Goal: Information Seeking & Learning: Learn about a topic

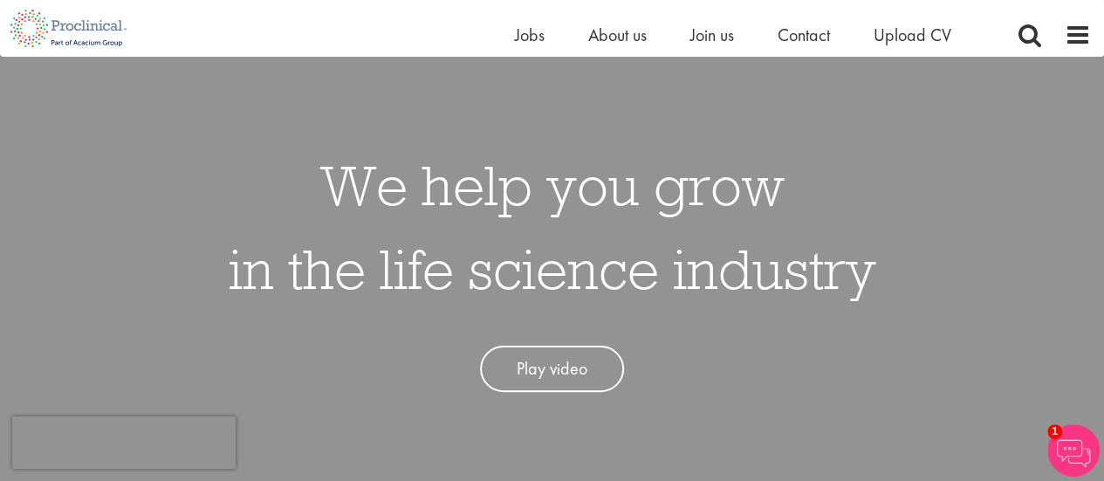
scroll to position [45, 0]
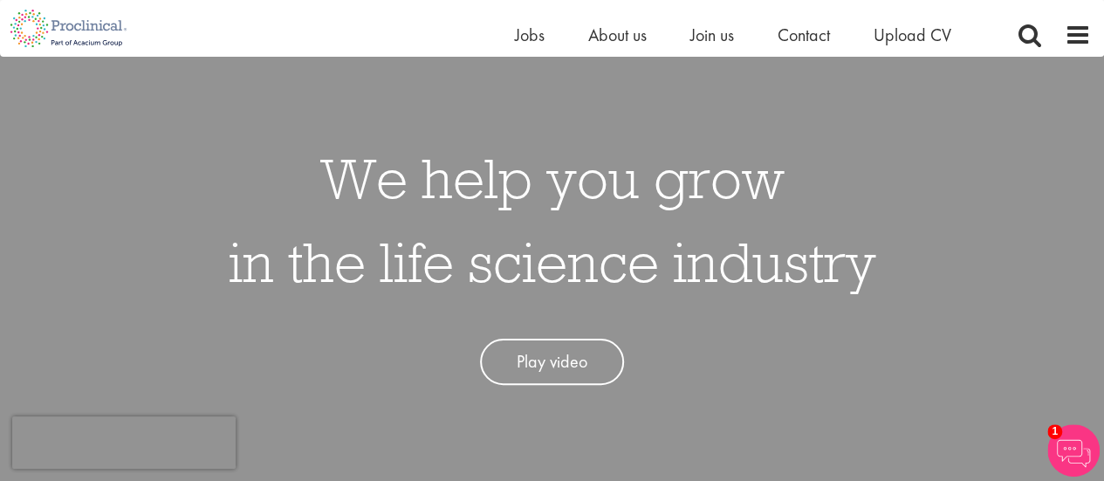
click at [579, 353] on link "Play video" at bounding box center [552, 362] width 144 height 46
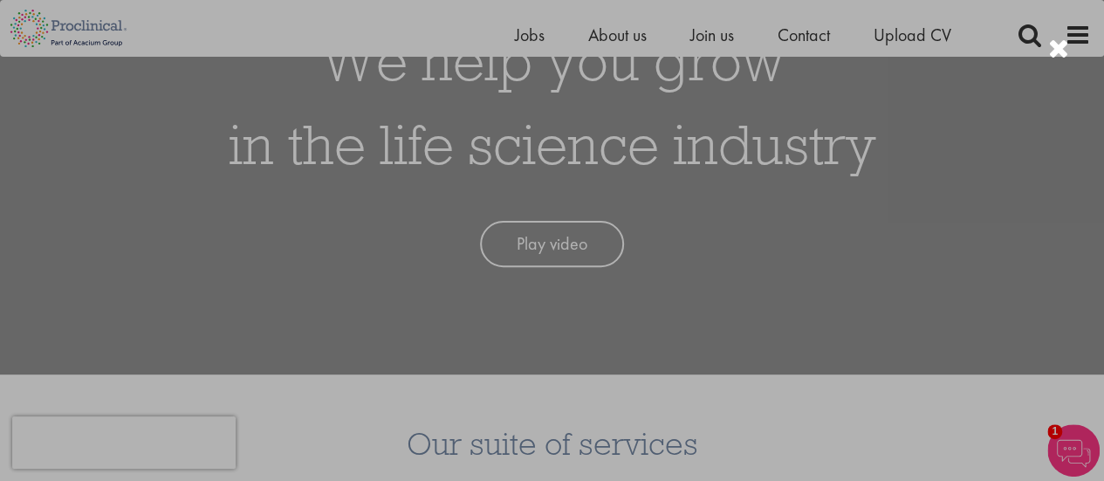
scroll to position [150, 0]
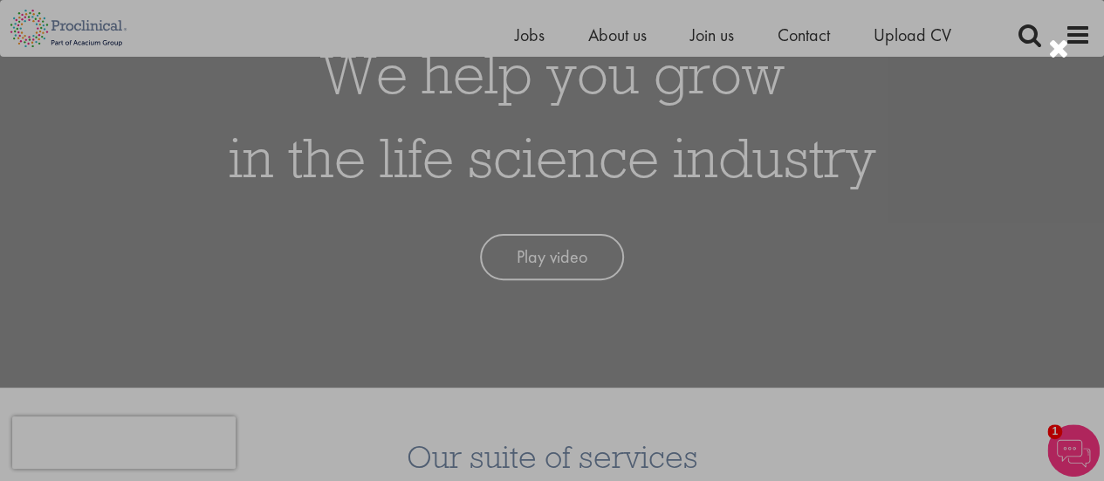
click at [1051, 46] on div at bounding box center [1059, 49] width 21 height 29
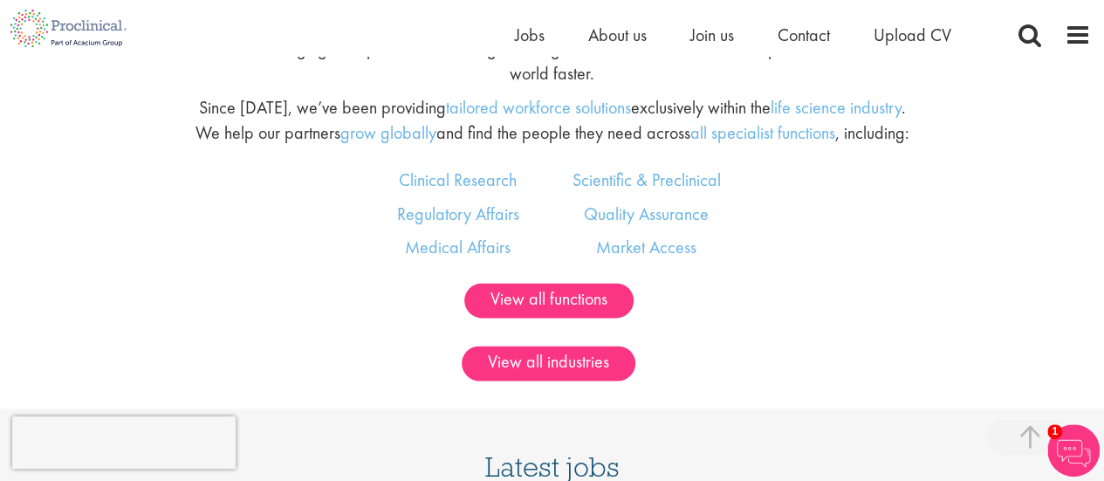
scroll to position [974, 0]
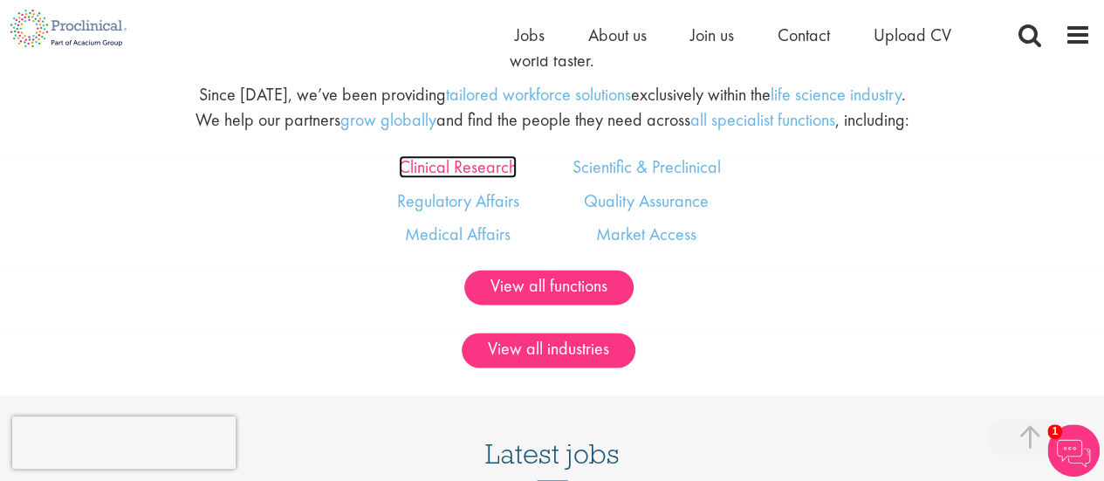
click at [457, 166] on link "Clinical Research" at bounding box center [458, 166] width 118 height 23
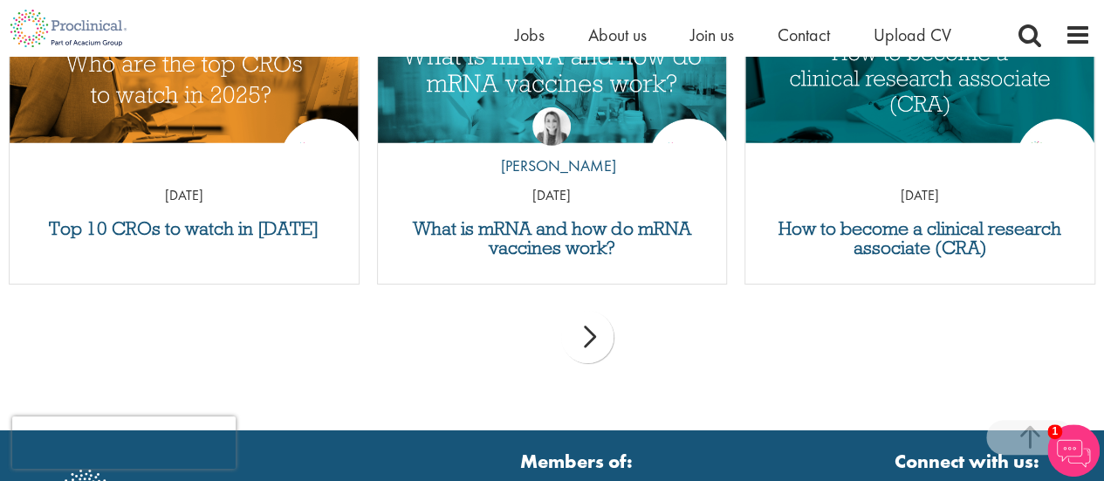
scroll to position [2805, 0]
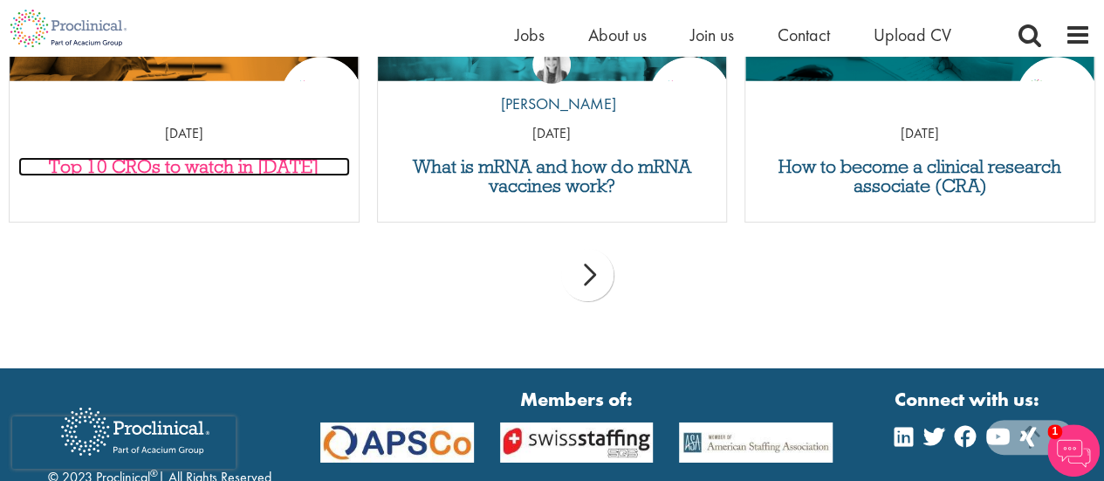
click at [267, 157] on h3 "Top 10 CROs to watch in 2025" at bounding box center [184, 166] width 332 height 19
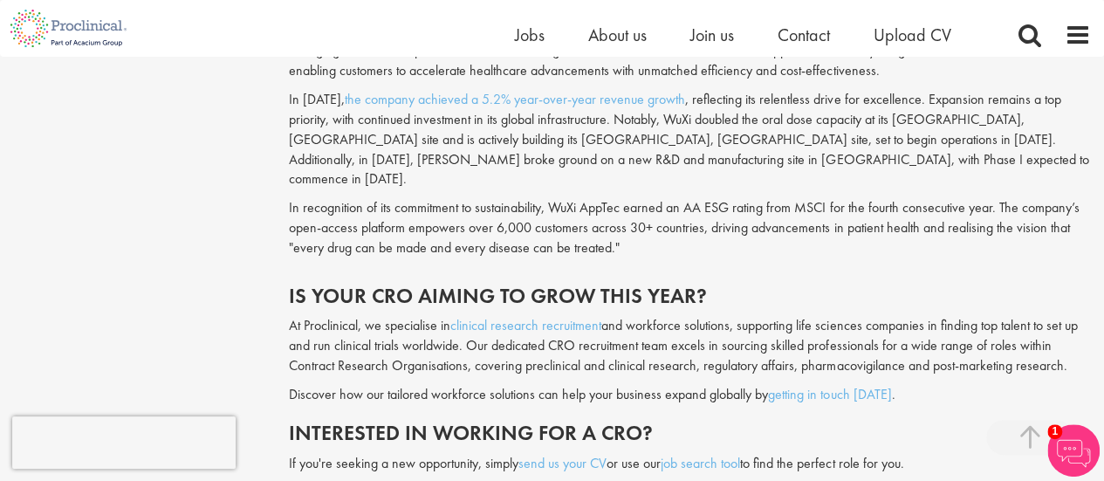
scroll to position [4465, 0]
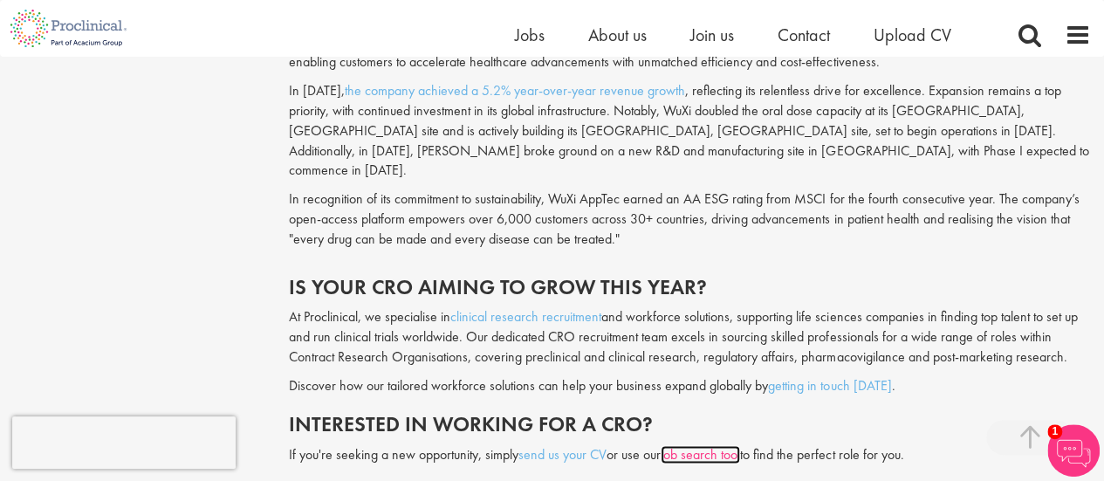
click at [702, 445] on link "job search tool" at bounding box center [700, 454] width 79 height 18
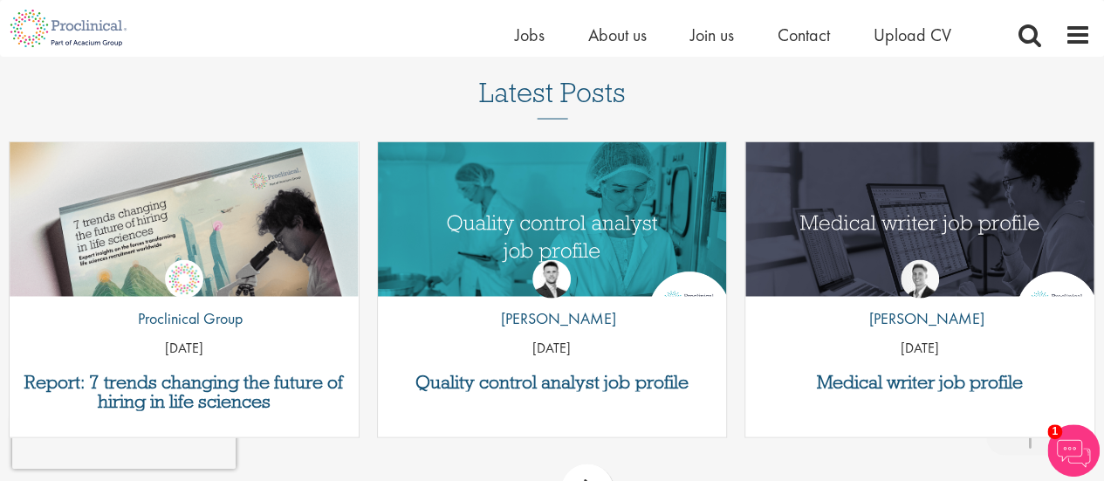
scroll to position [4975, 0]
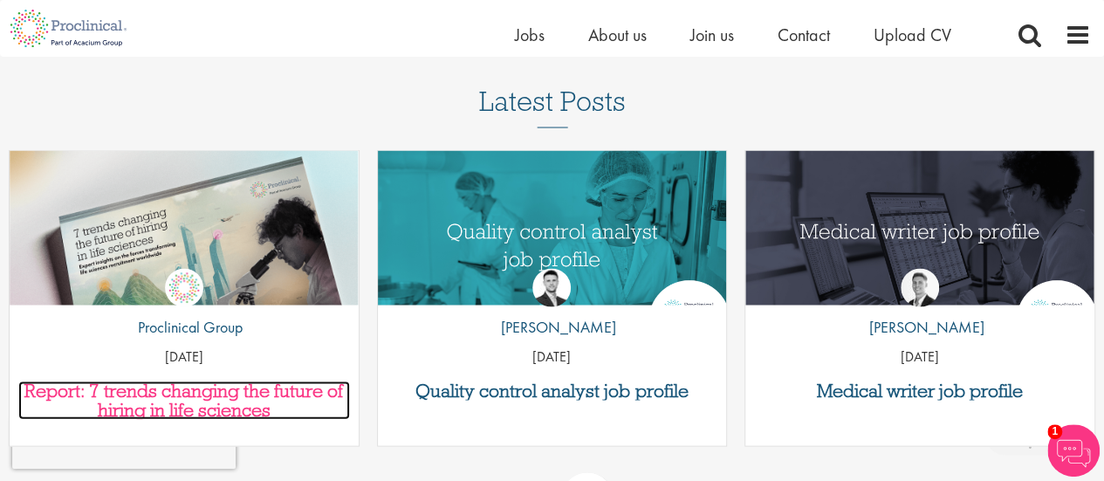
click at [220, 382] on h3 "Report: 7 trends changing the future of hiring in life sciences" at bounding box center [184, 401] width 332 height 38
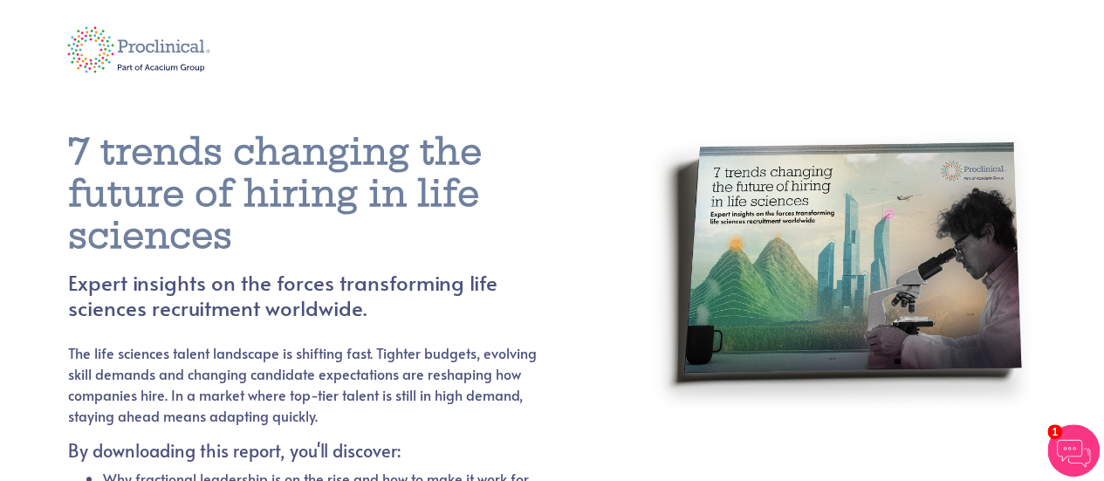
drag, startPoint x: 1110, startPoint y: 39, endPoint x: 1024, endPoint y: -106, distance: 168.3
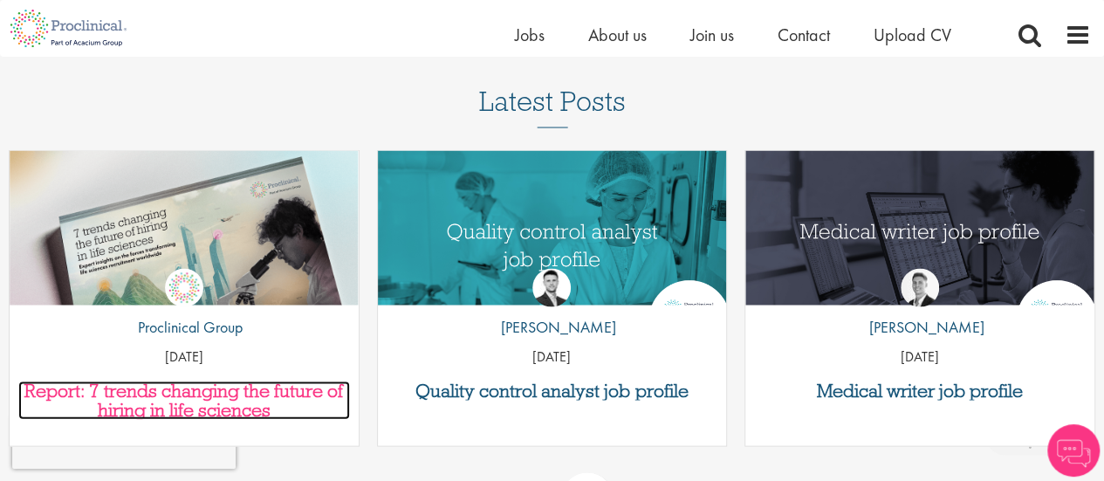
click at [253, 382] on h3 "Report: 7 trends changing the future of hiring in life sciences" at bounding box center [184, 401] width 332 height 38
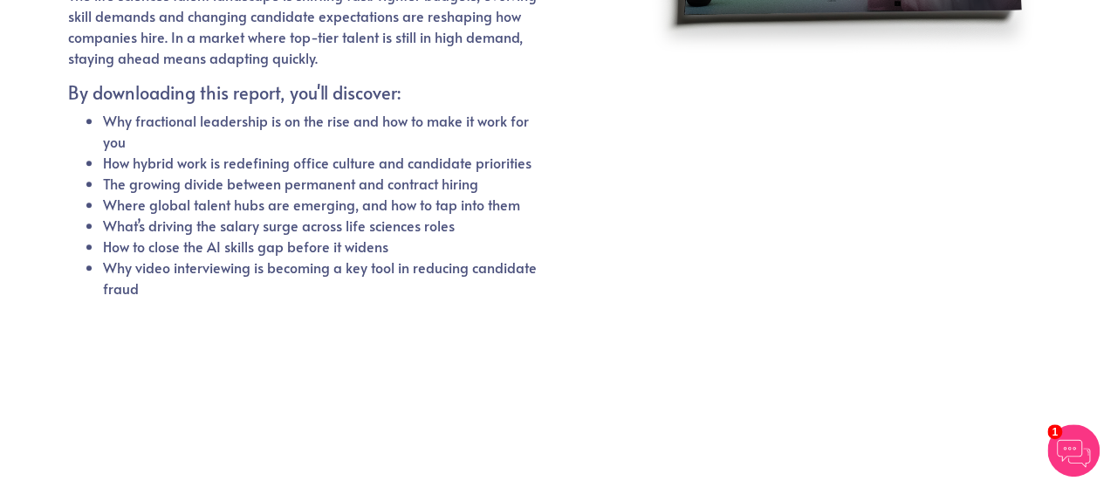
scroll to position [360, 0]
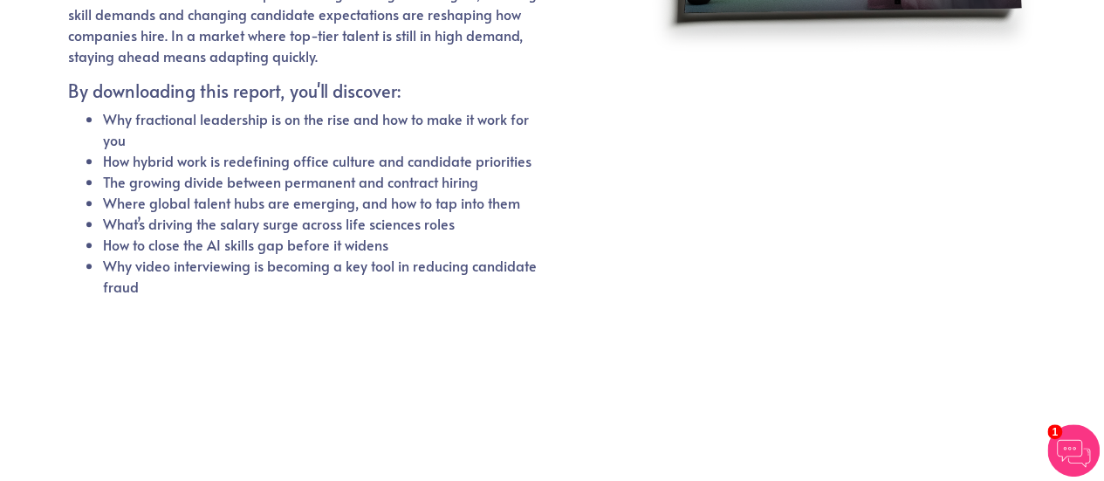
click at [848, 9] on img at bounding box center [843, 2] width 389 height 511
click at [1053, 445] on img at bounding box center [1074, 450] width 52 height 52
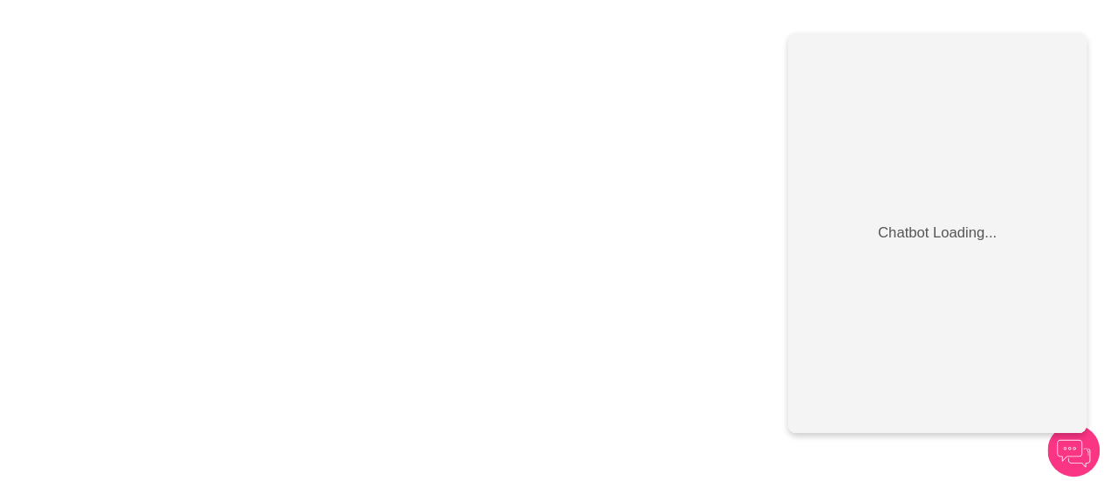
scroll to position [311, 0]
